Goal: Information Seeking & Learning: Learn about a topic

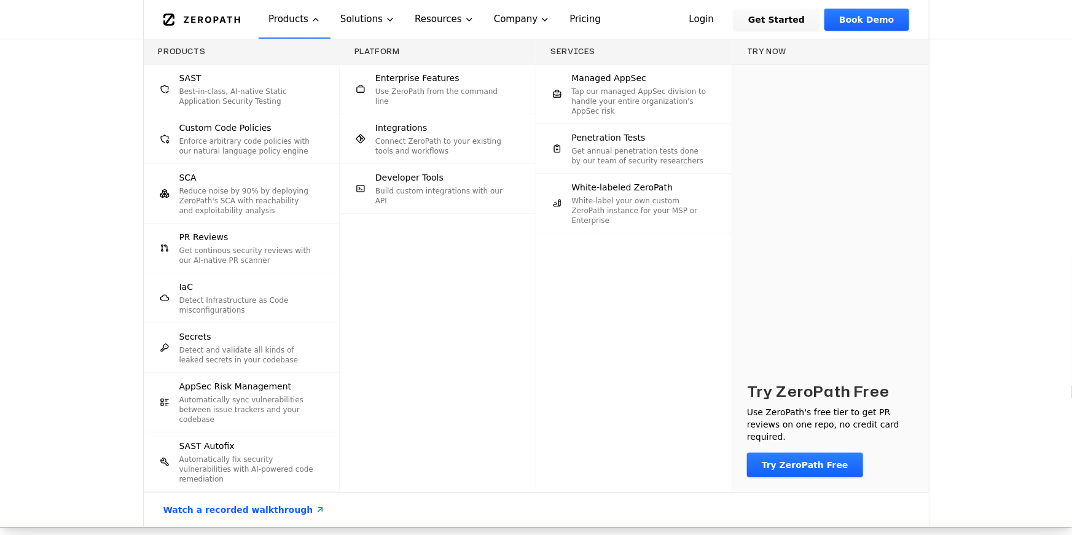
scroll to position [49, 0]
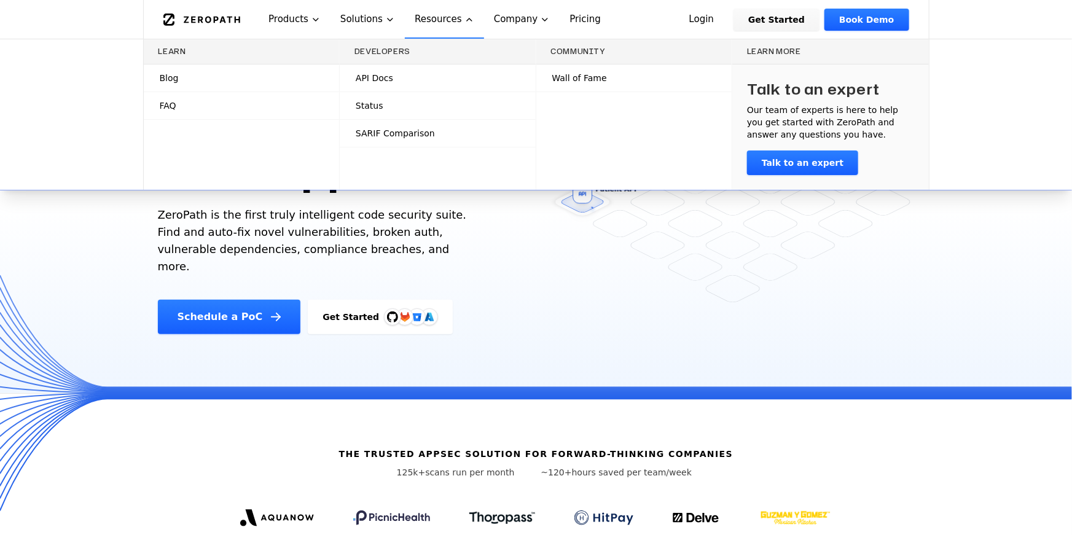
click at [589, 77] on span "Wall of Fame" at bounding box center [579, 78] width 55 height 12
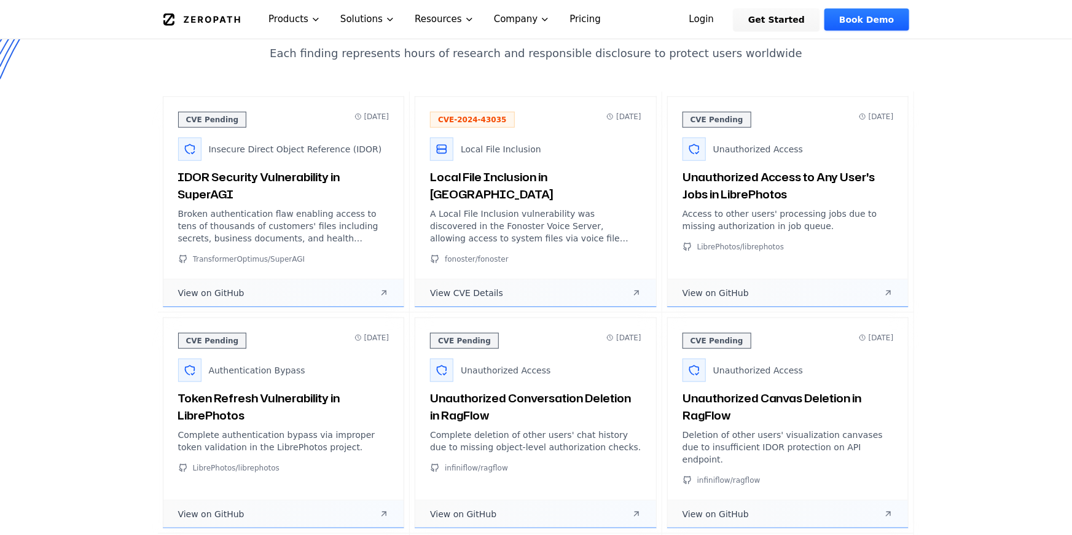
scroll to position [552, 0]
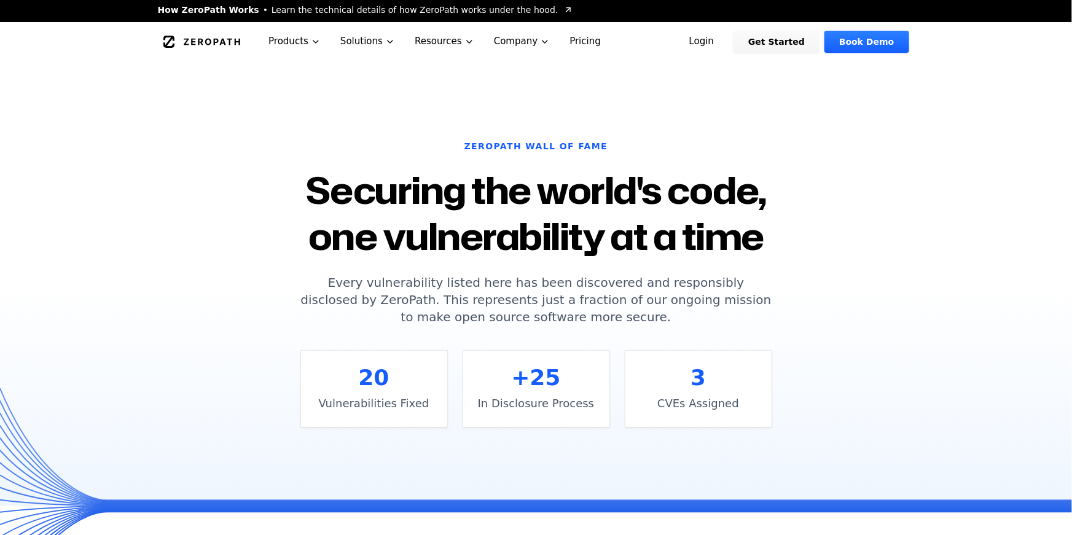
scroll to position [0, 0]
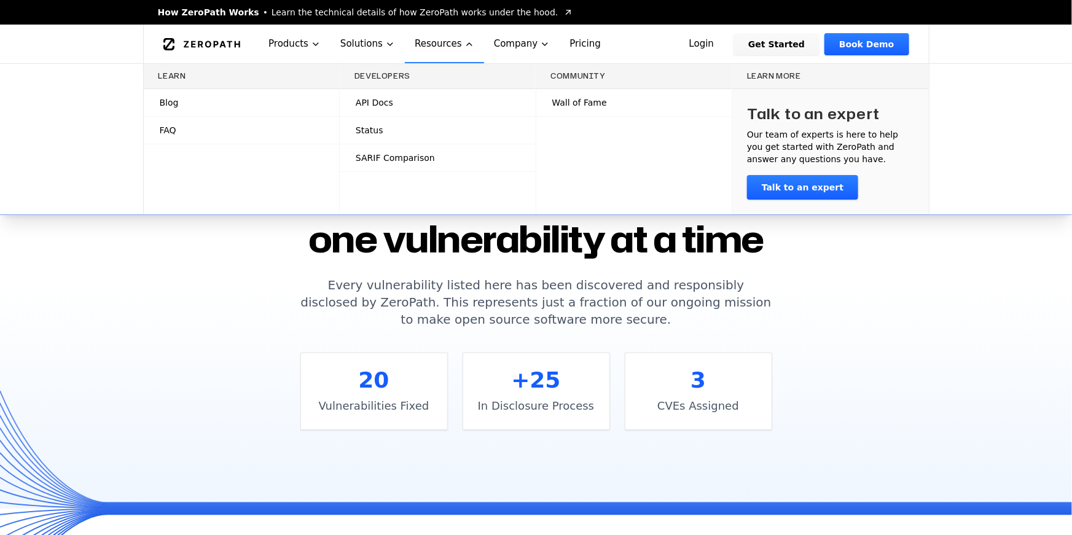
click at [187, 104] on link "Blog" at bounding box center [242, 102] width 196 height 27
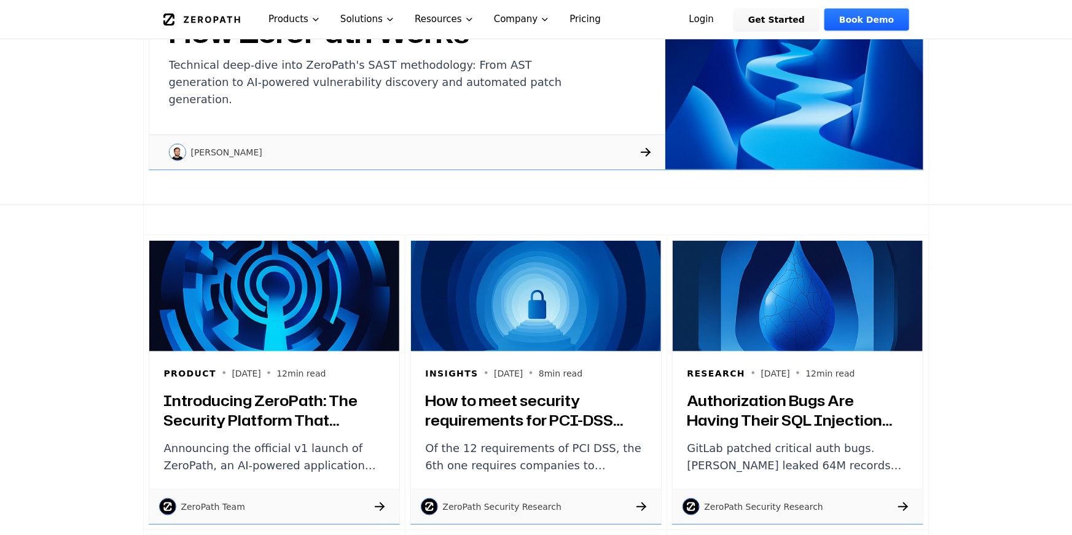
scroll to position [189, 0]
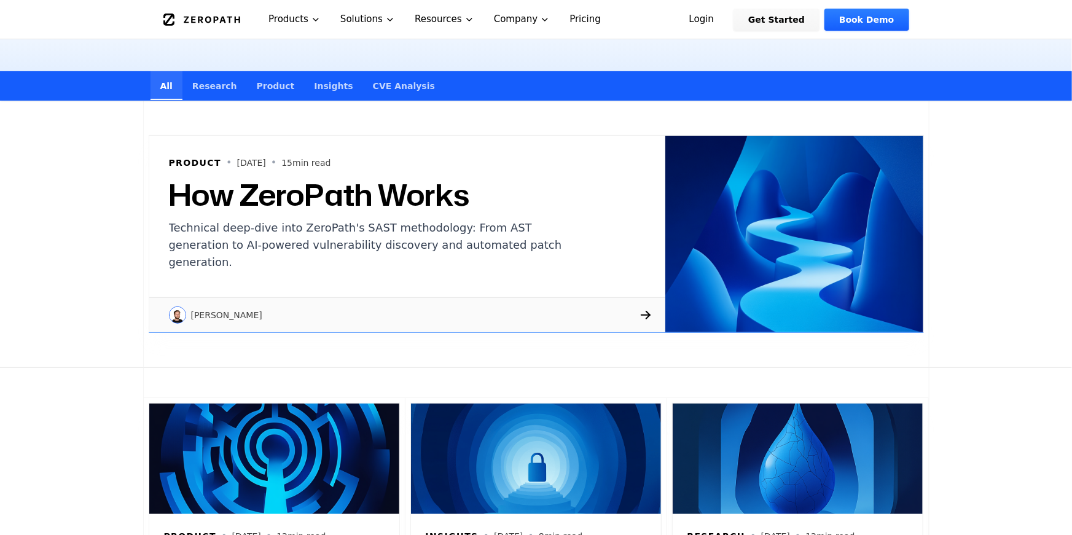
click at [323, 200] on h2 "How ZeroPath Works" at bounding box center [375, 194] width 413 height 29
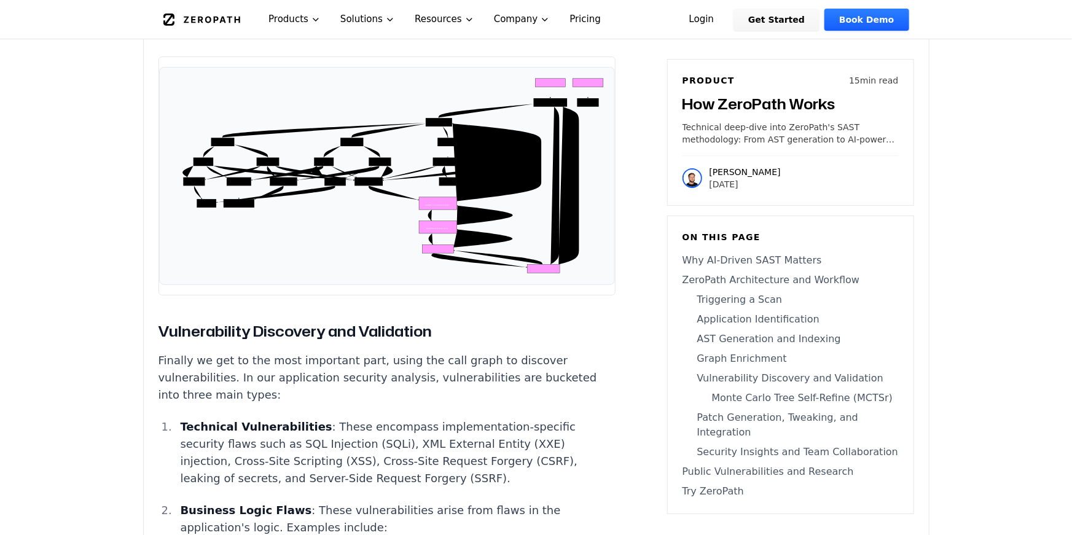
scroll to position [4939, 0]
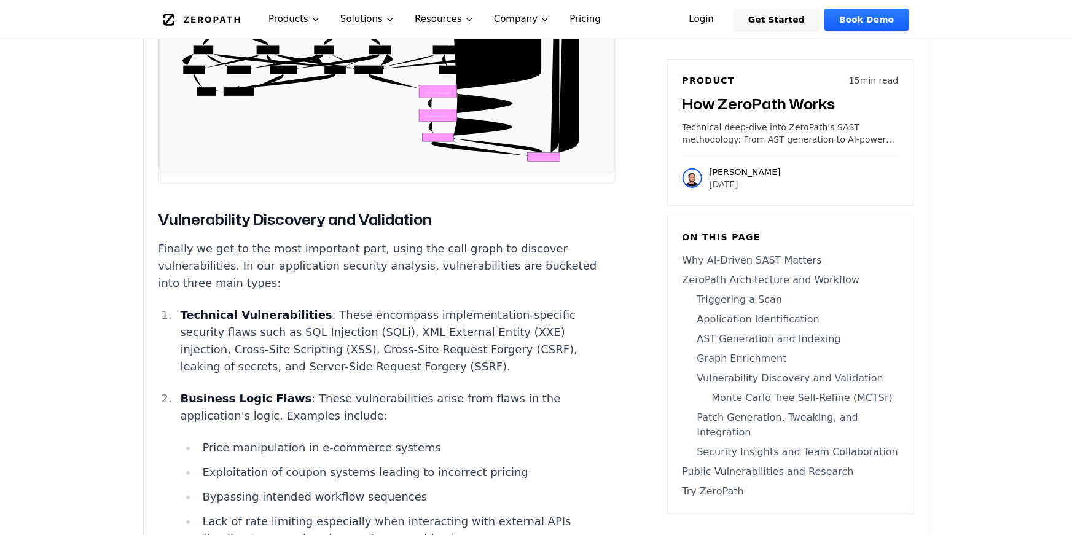
click at [0, 353] on main "How ZeroPath Works Learn the technical details of how ZeroPath works under the …" at bounding box center [536, 338] width 1072 height 10555
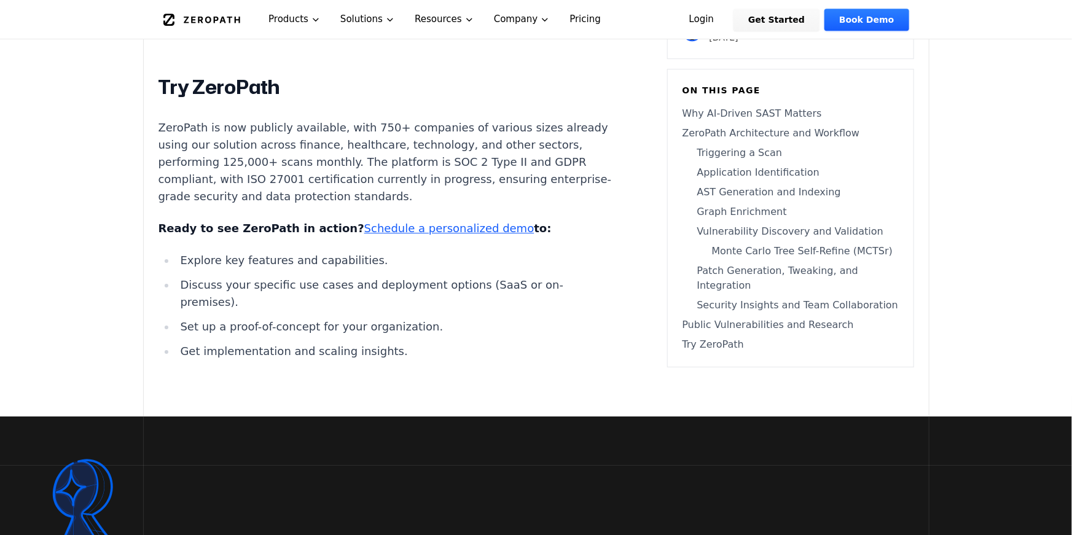
scroll to position [8917, 0]
